Goal: Task Accomplishment & Management: Complete application form

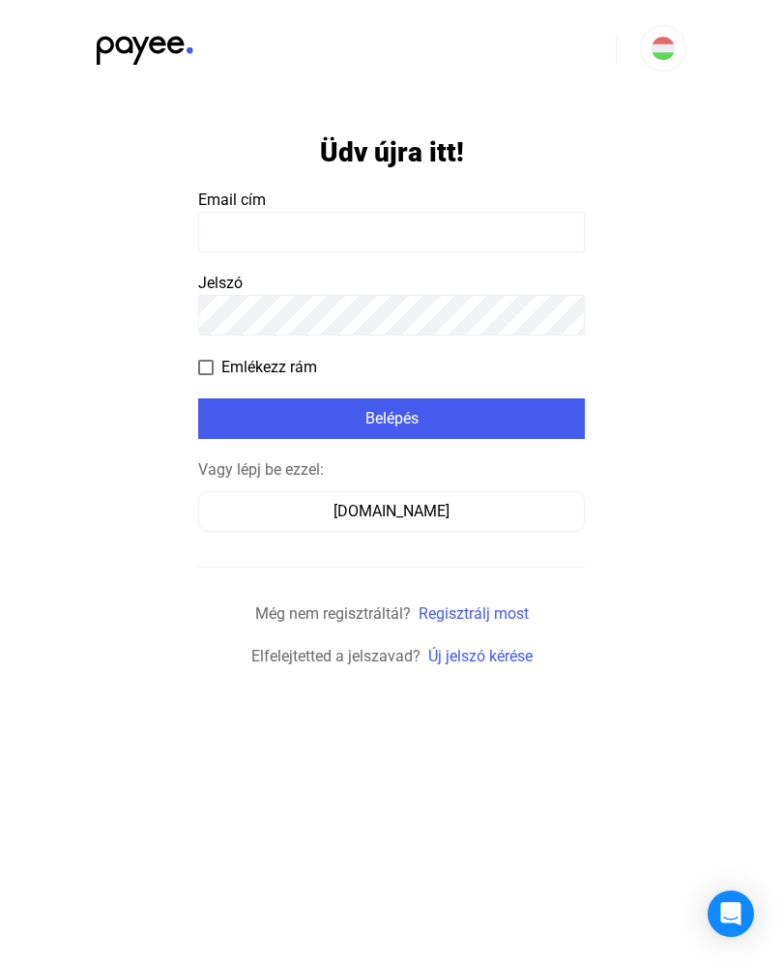
type input "**********"
click at [392, 418] on button "Belépés" at bounding box center [391, 418] width 387 height 41
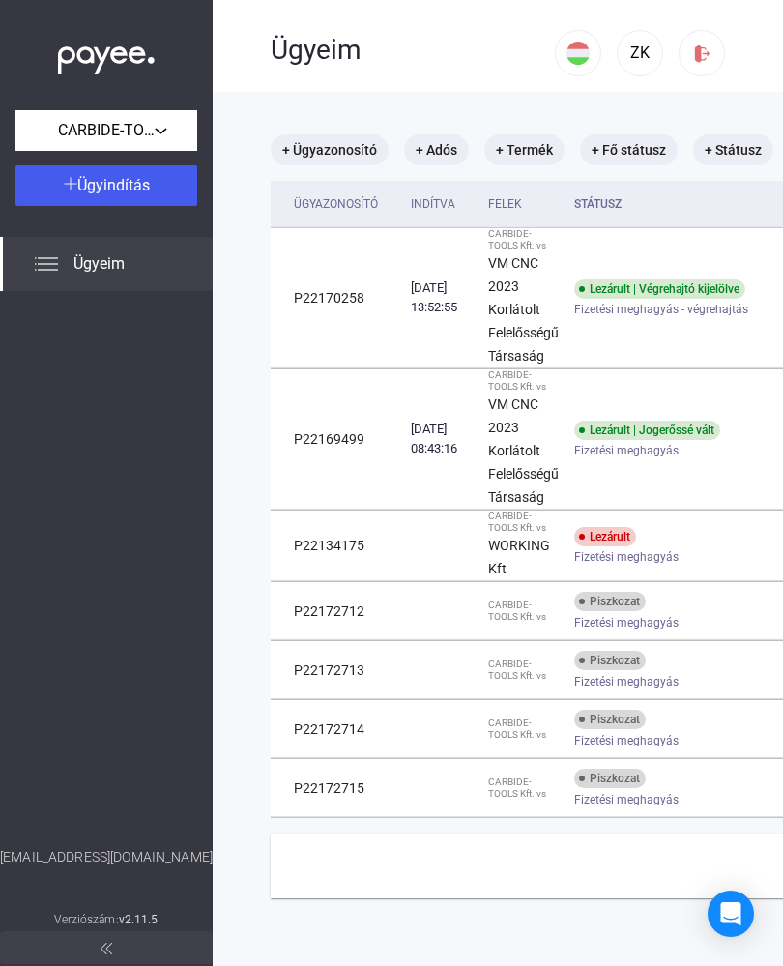
click at [120, 198] on button "Ügyindítás" at bounding box center [106, 185] width 182 height 41
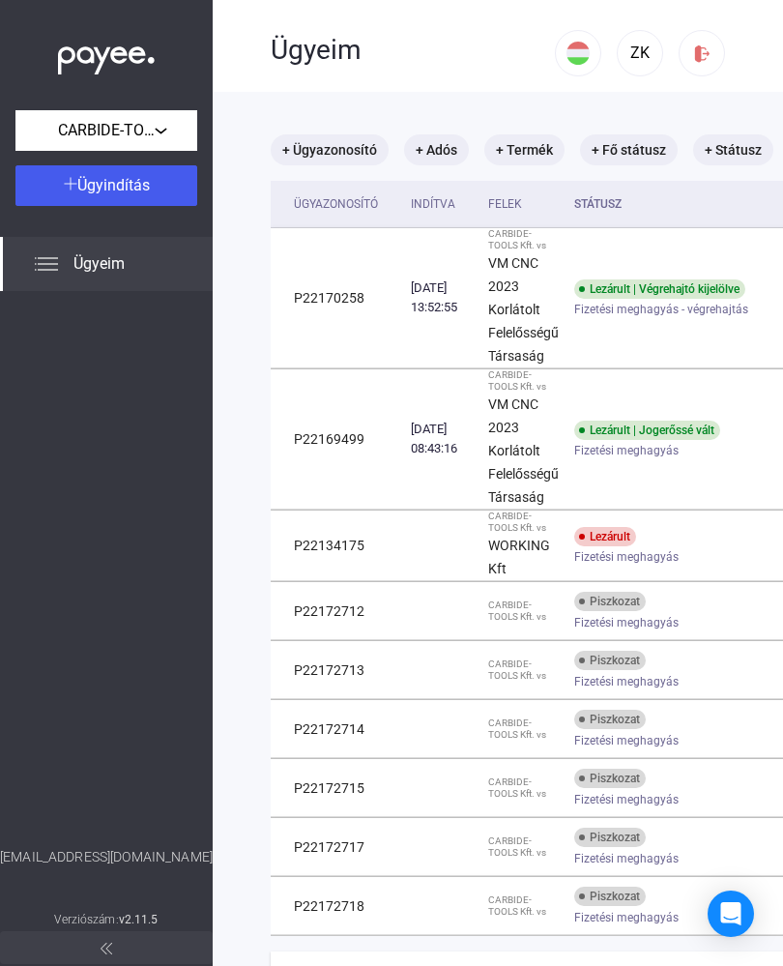
click at [173, 135] on div "CARBIDE-TOOLS Kft." at bounding box center [106, 131] width 170 height 24
